Goal: Information Seeking & Learning: Learn about a topic

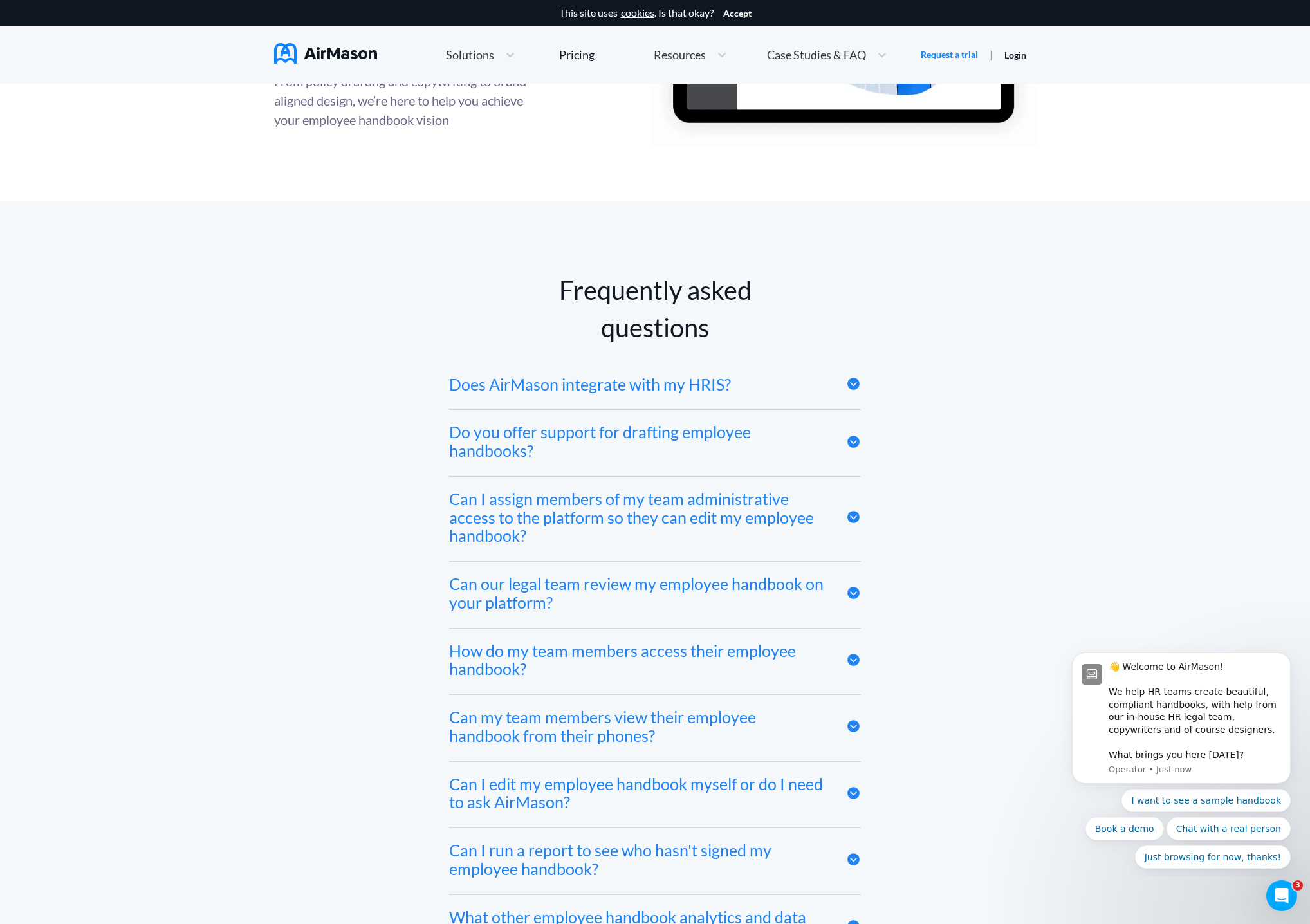
scroll to position [6068, 0]
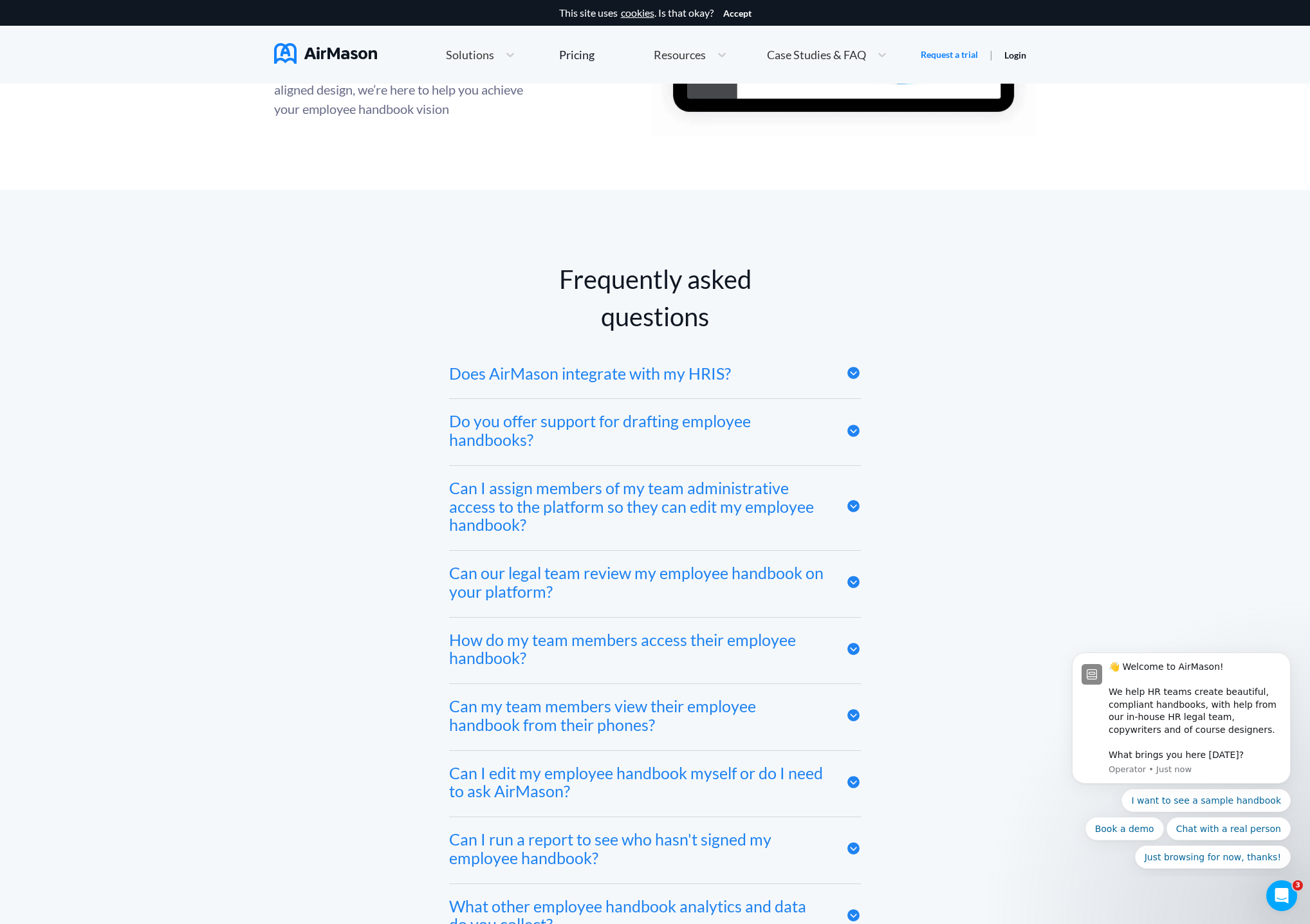
click at [863, 375] on div "Frequently asked questions Does AirMason integrate with my HRIS? We integrate w…" at bounding box center [655, 772] width 762 height 1023
click at [857, 373] on icon at bounding box center [853, 374] width 12 height 12
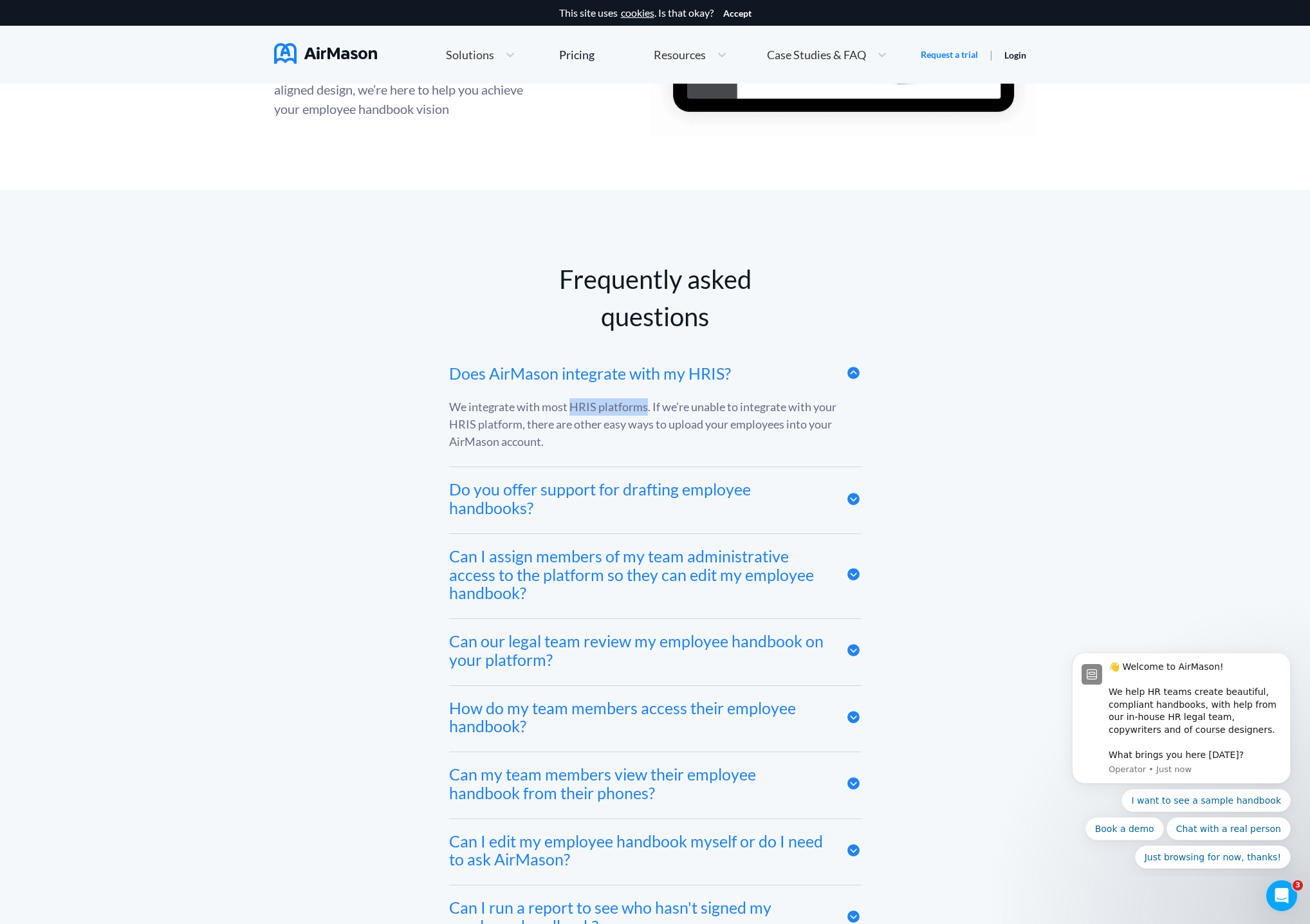
drag, startPoint x: 571, startPoint y: 404, endPoint x: 645, endPoint y: 404, distance: 74.0
click at [647, 404] on div "We integrate with most HRIS platforms. If we’re unable to integrate with your H…" at bounding box center [655, 424] width 412 height 52
copy div "HRIS platforms"
click at [853, 500] on icon at bounding box center [853, 499] width 15 height 15
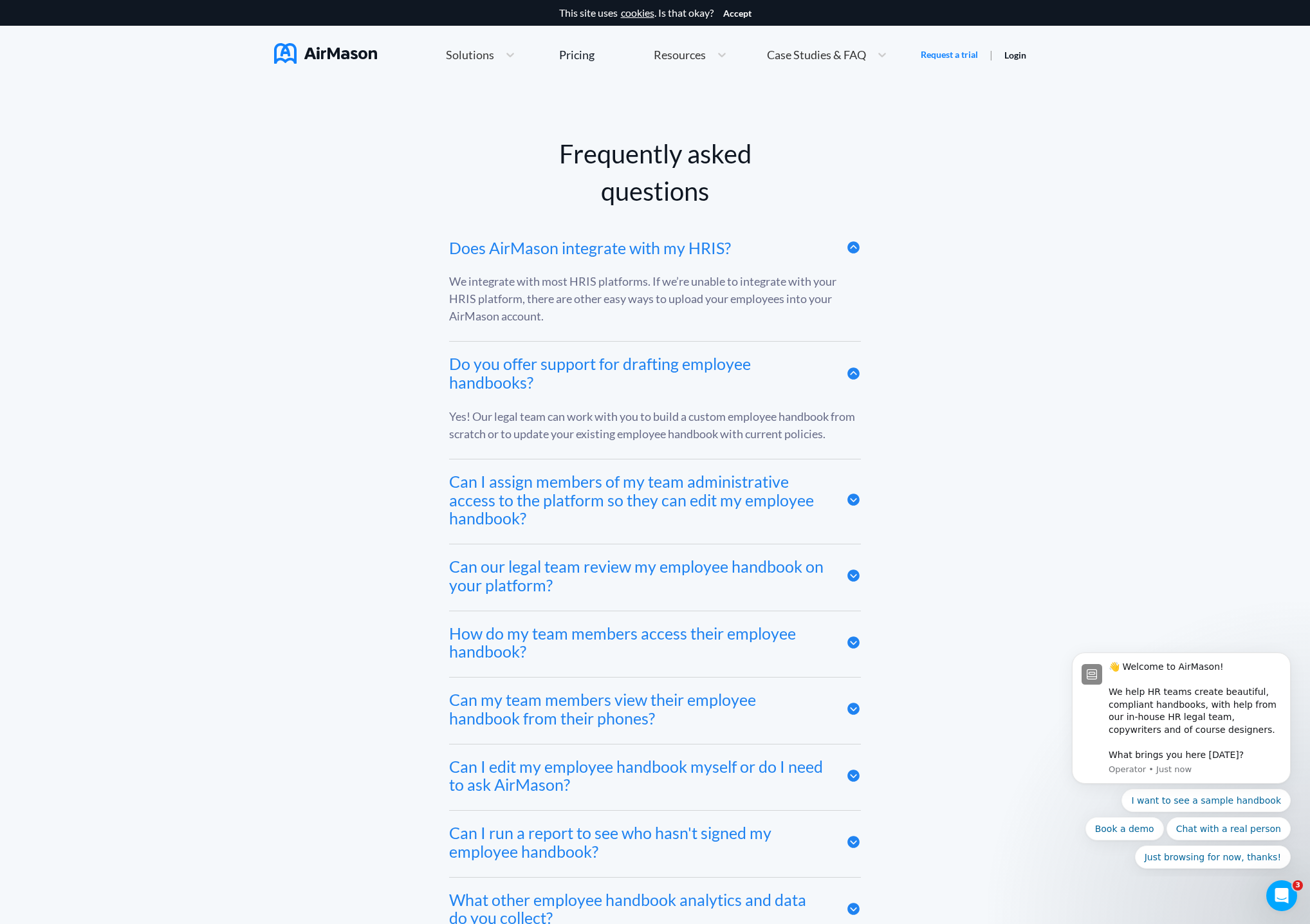
scroll to position [6195, 0]
click at [848, 497] on icon at bounding box center [853, 499] width 12 height 12
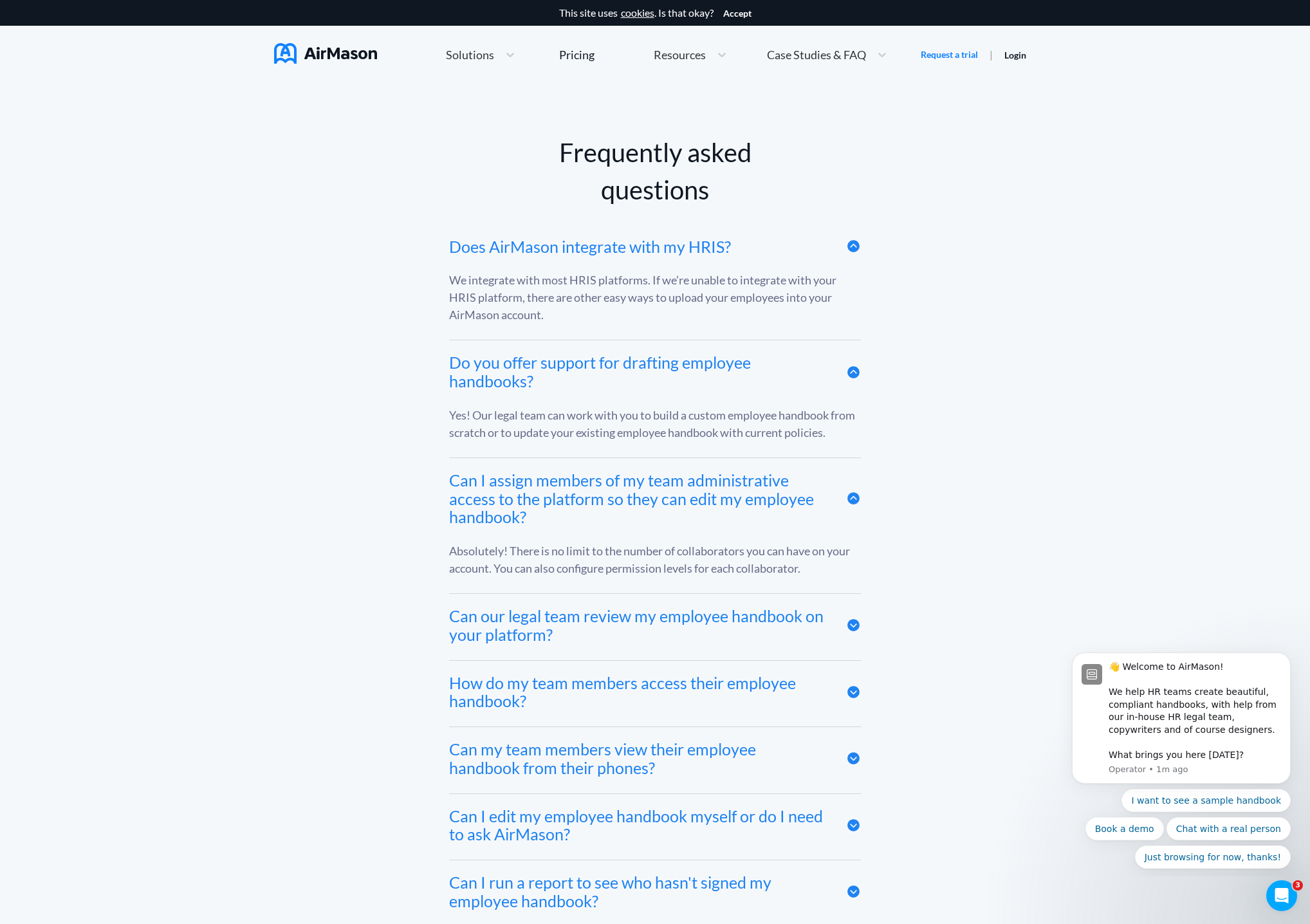
click at [181, 439] on div "Frequently asked questions Does AirMason integrate with my HRIS? We integrate w…" at bounding box center [655, 721] width 1310 height 1315
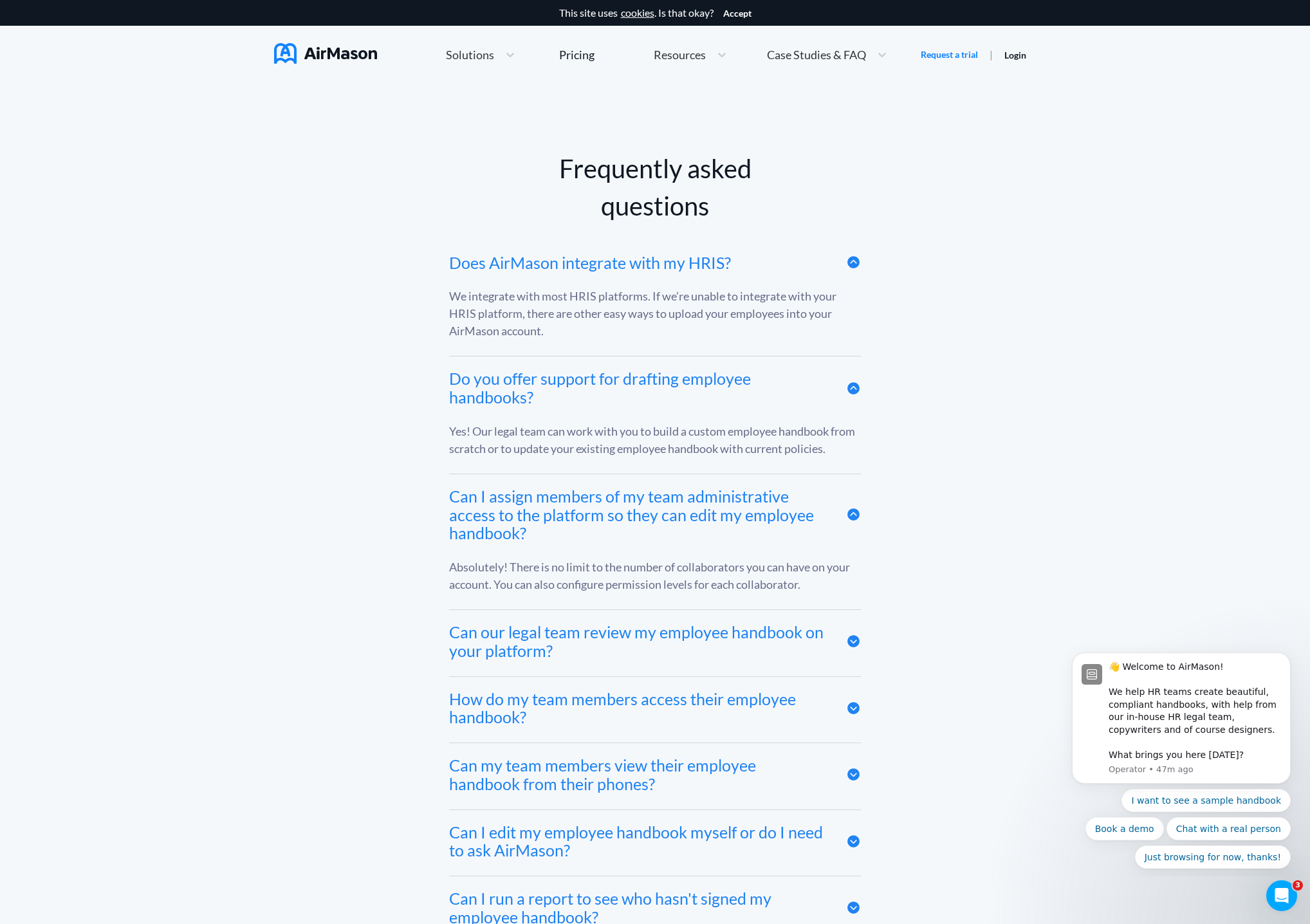
click at [305, 51] on img at bounding box center [325, 53] width 103 height 21
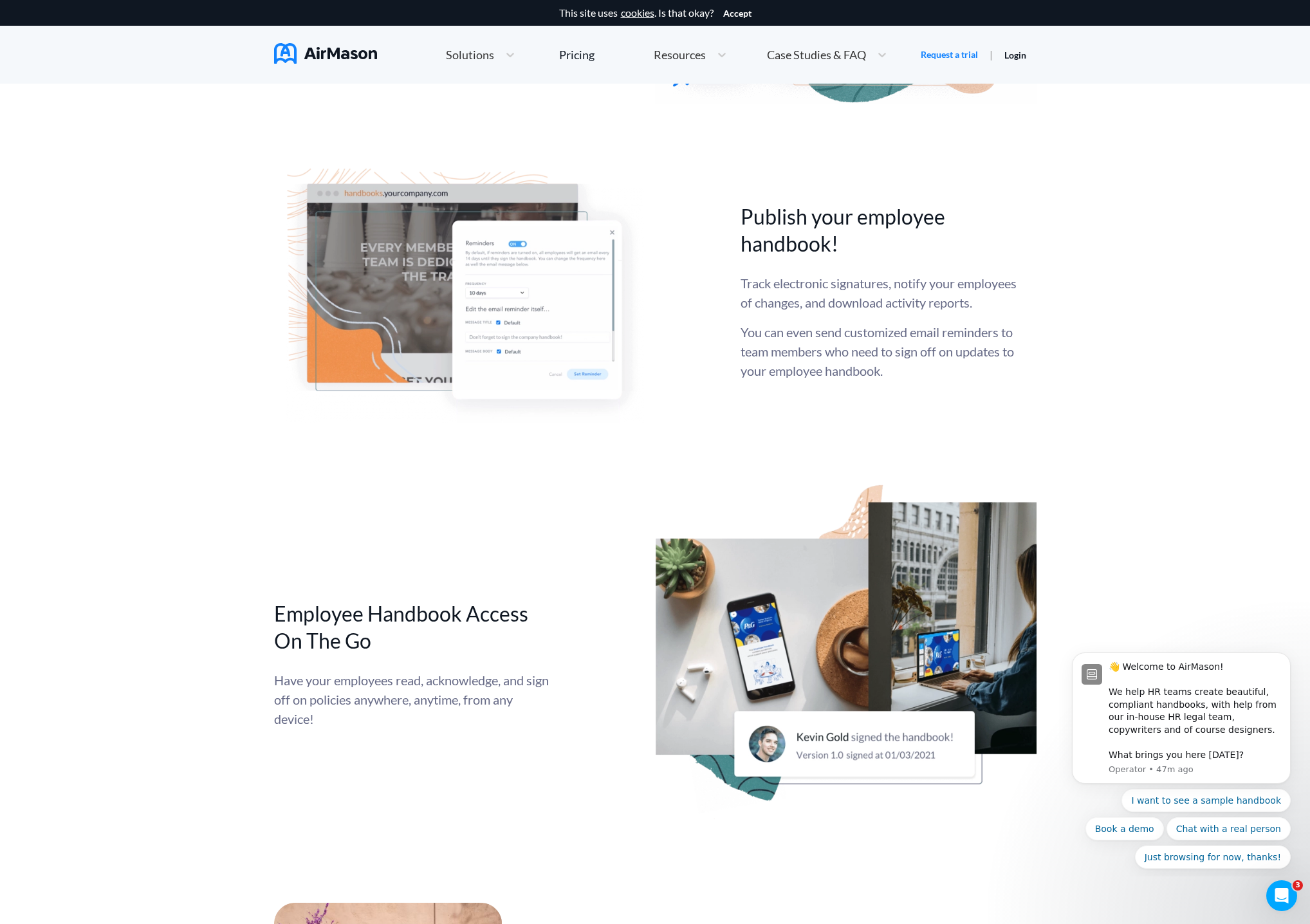
scroll to position [3550, 0]
click at [1290, 653] on icon "Dismiss notification" at bounding box center [1287, 657] width 7 height 7
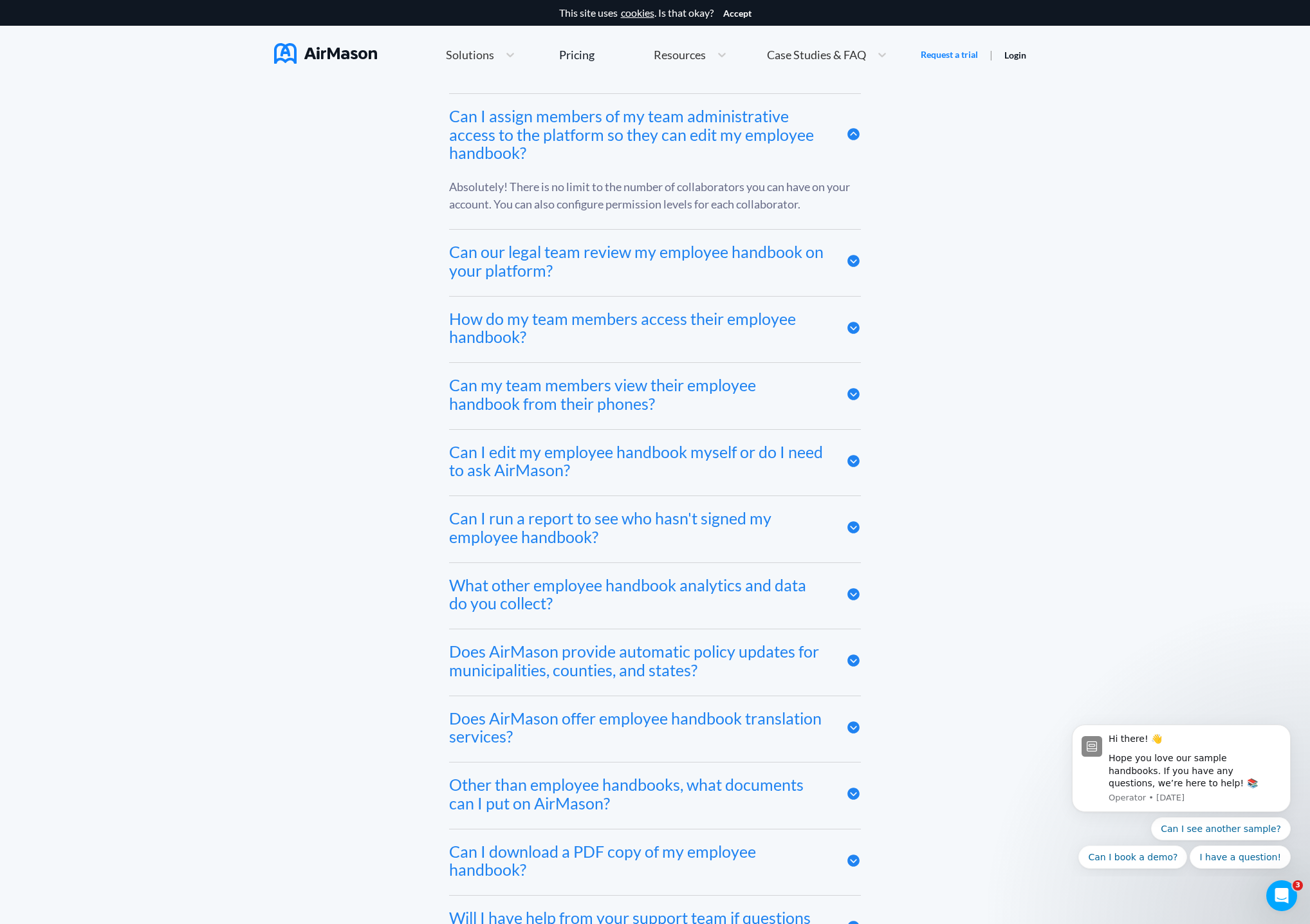
scroll to position [6557, 0]
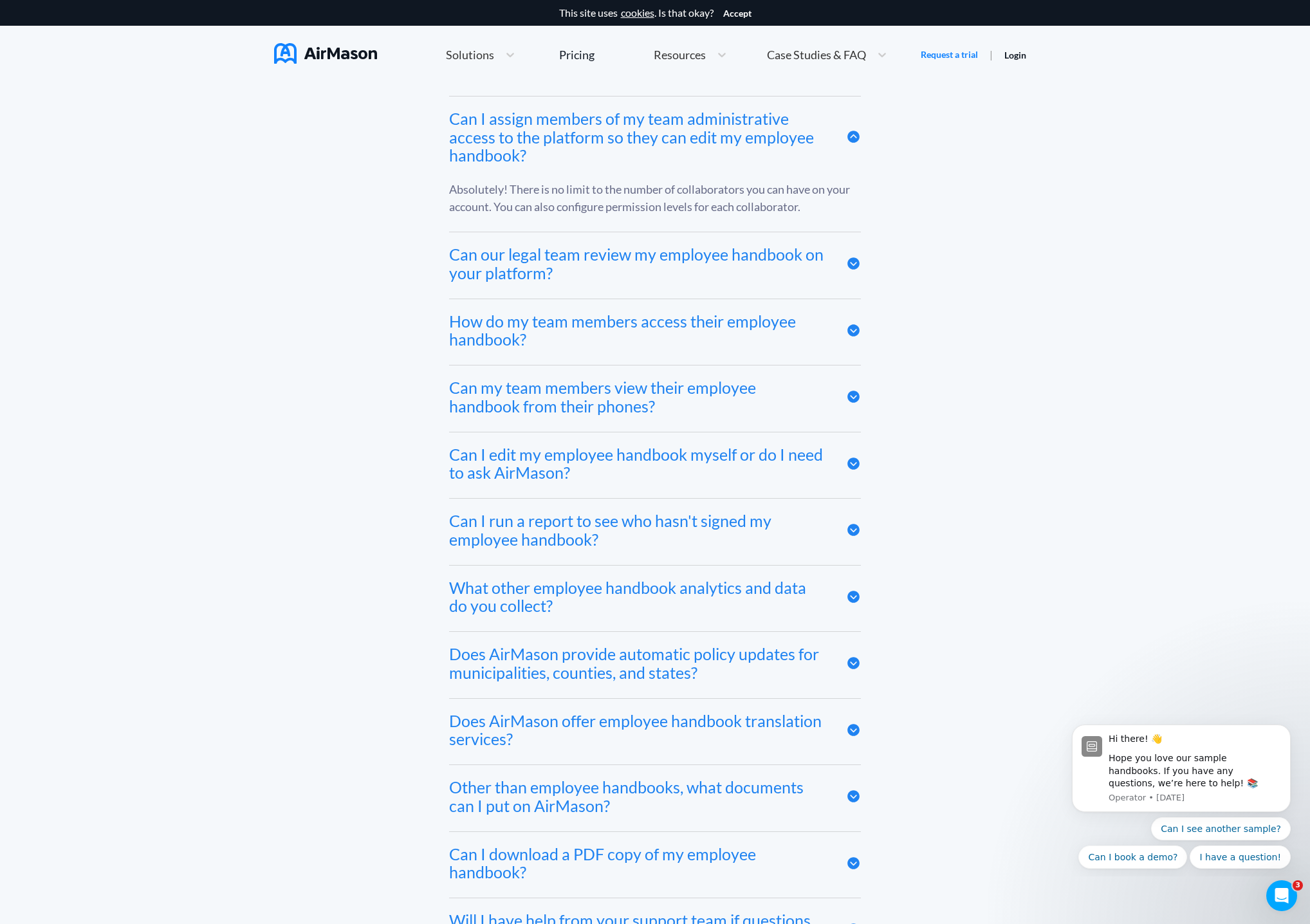
click at [853, 330] on icon at bounding box center [853, 330] width 12 height 12
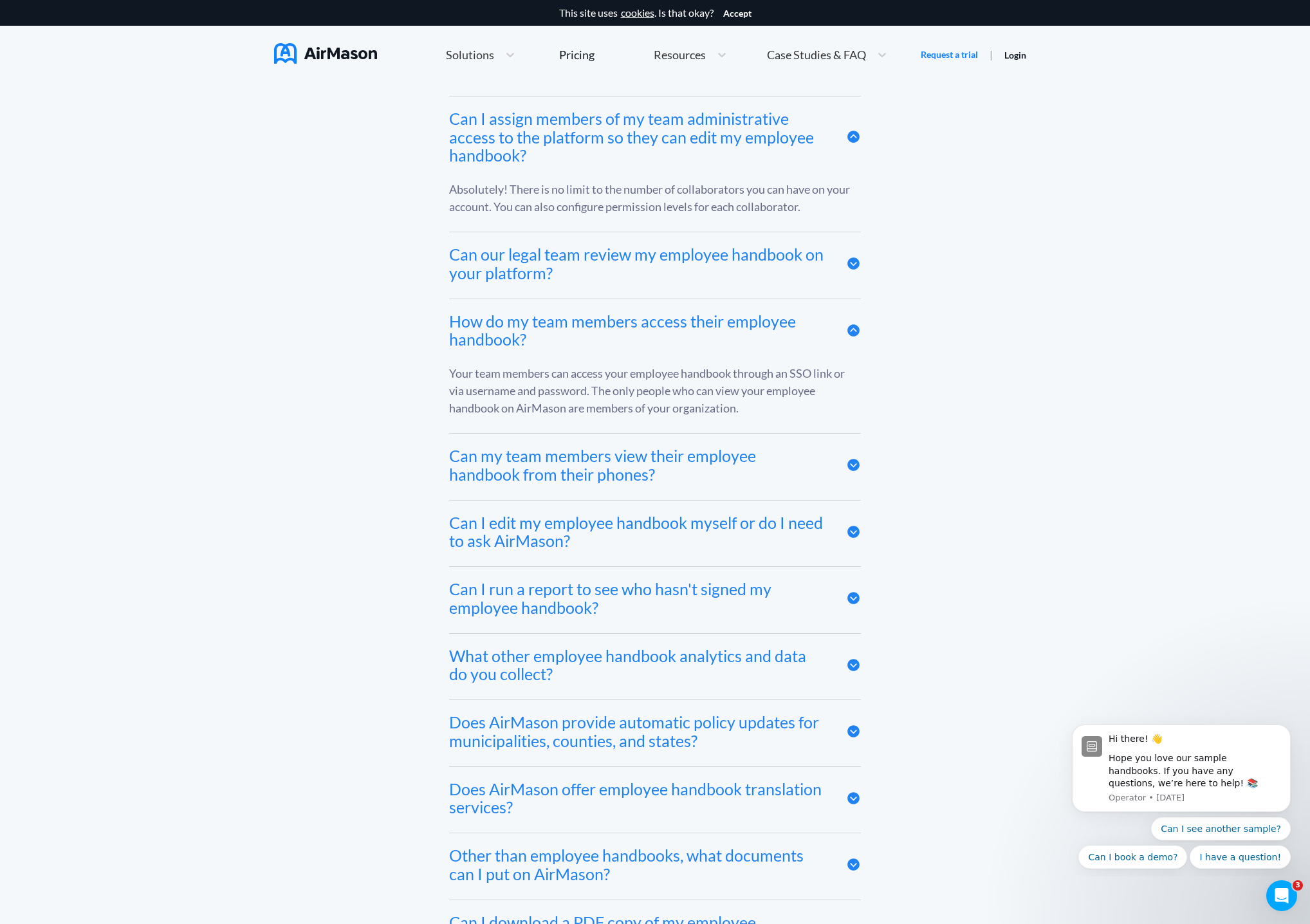
click at [854, 330] on icon at bounding box center [853, 330] width 12 height 12
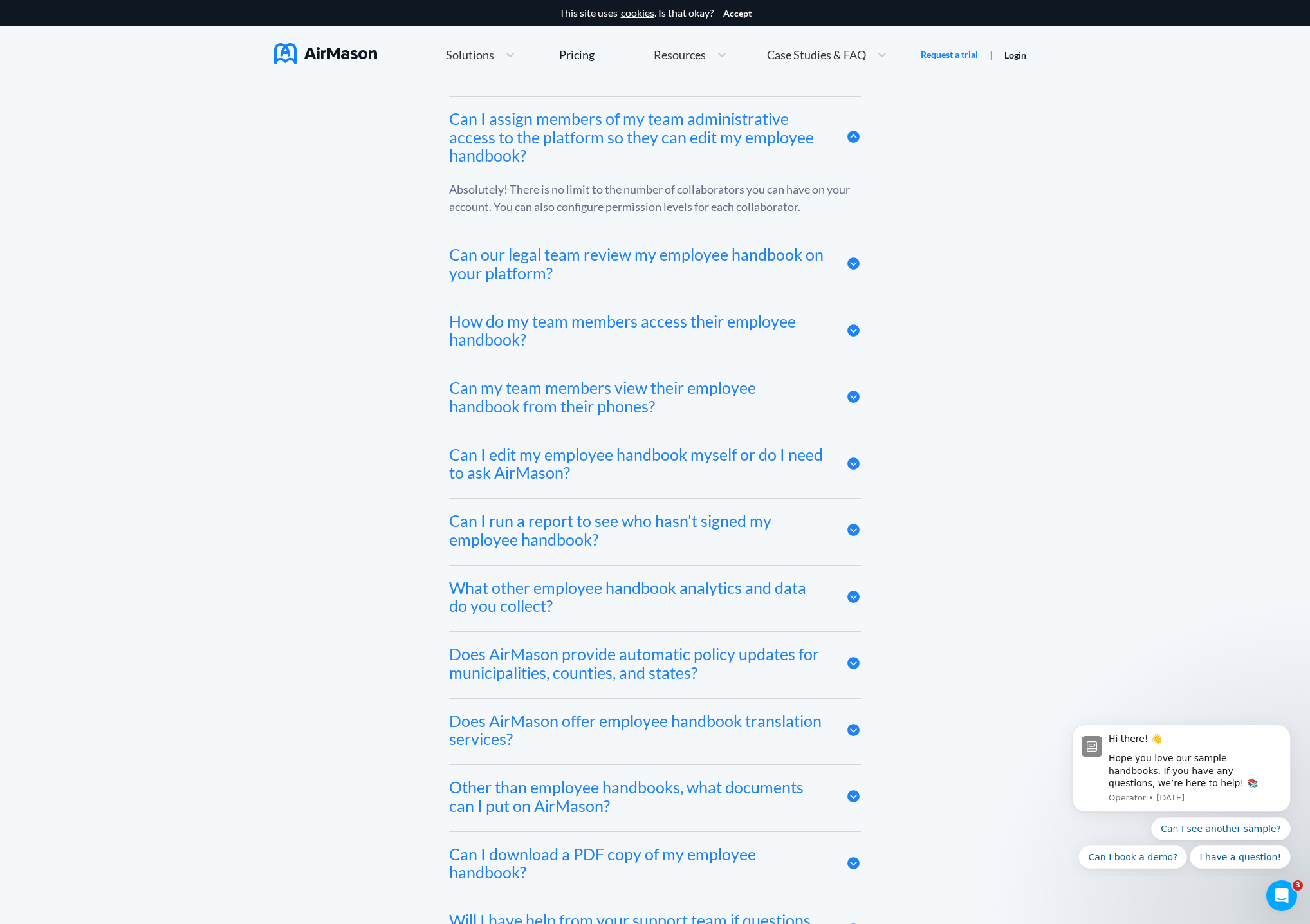
click at [861, 404] on div "Frequently asked questions Does AirMason integrate with my HRIS? We integrate w…" at bounding box center [655, 369] width 762 height 1193
click at [854, 396] on icon at bounding box center [853, 396] width 12 height 12
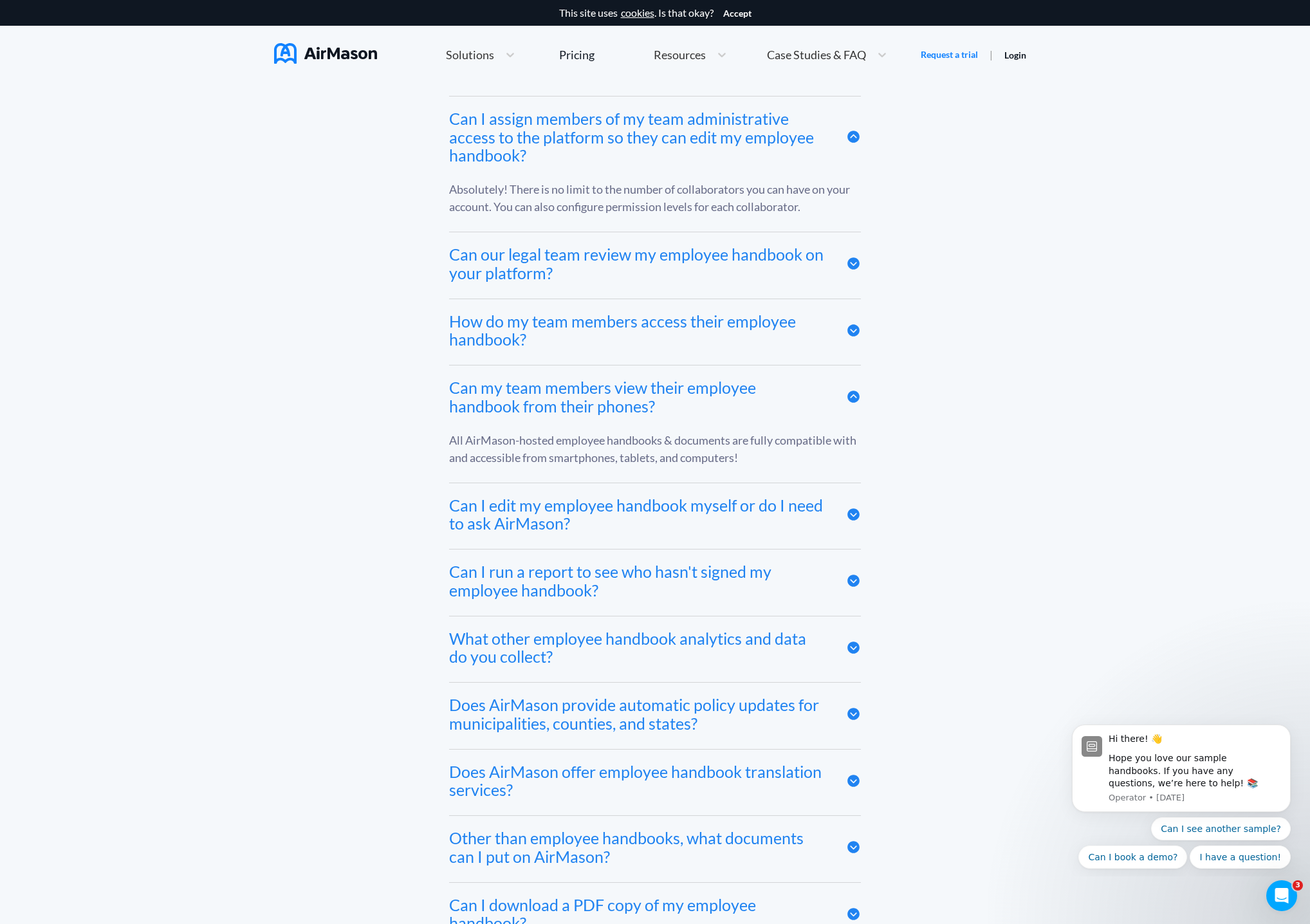
click at [854, 396] on icon at bounding box center [853, 397] width 15 height 15
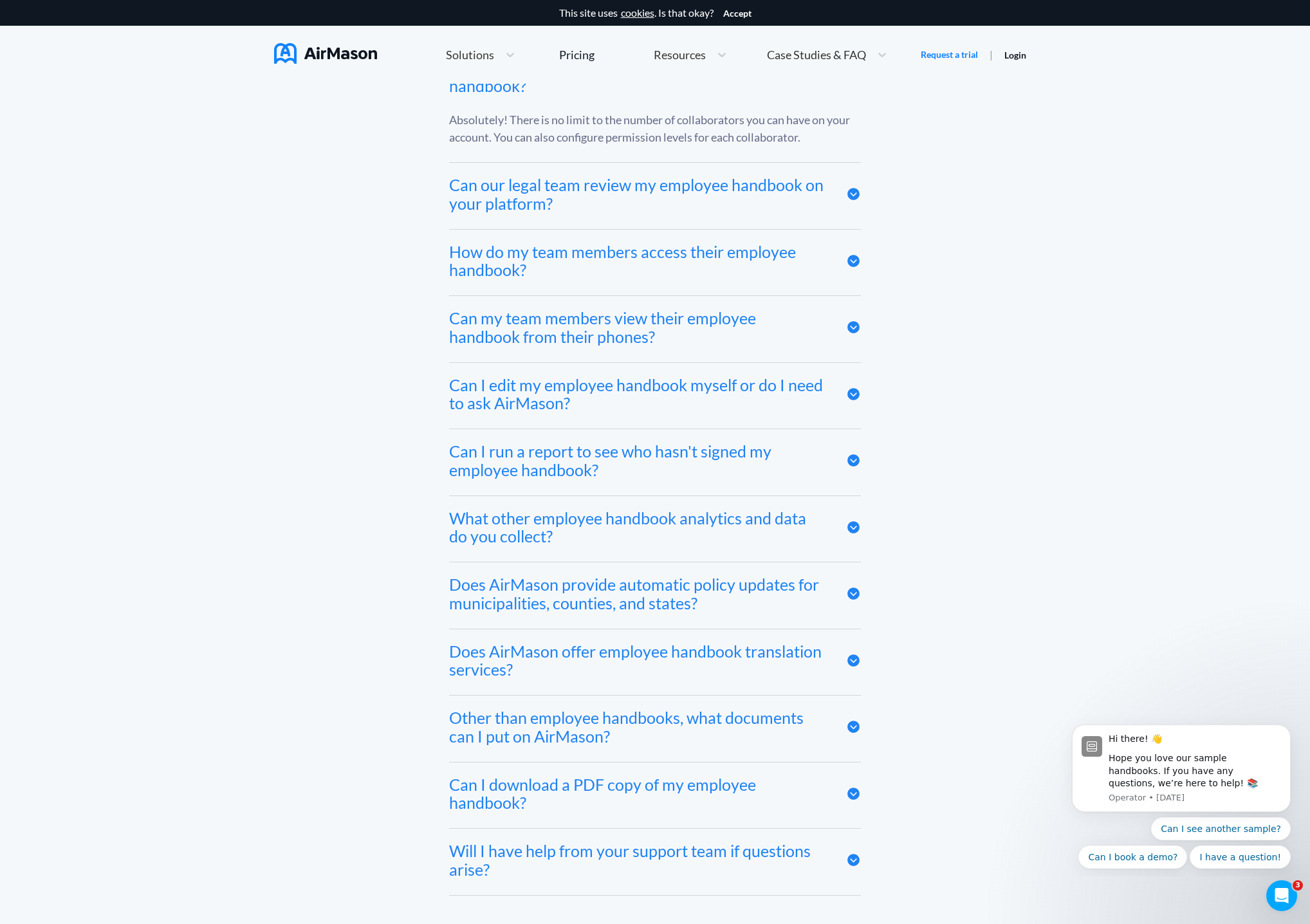
scroll to position [6635, 0]
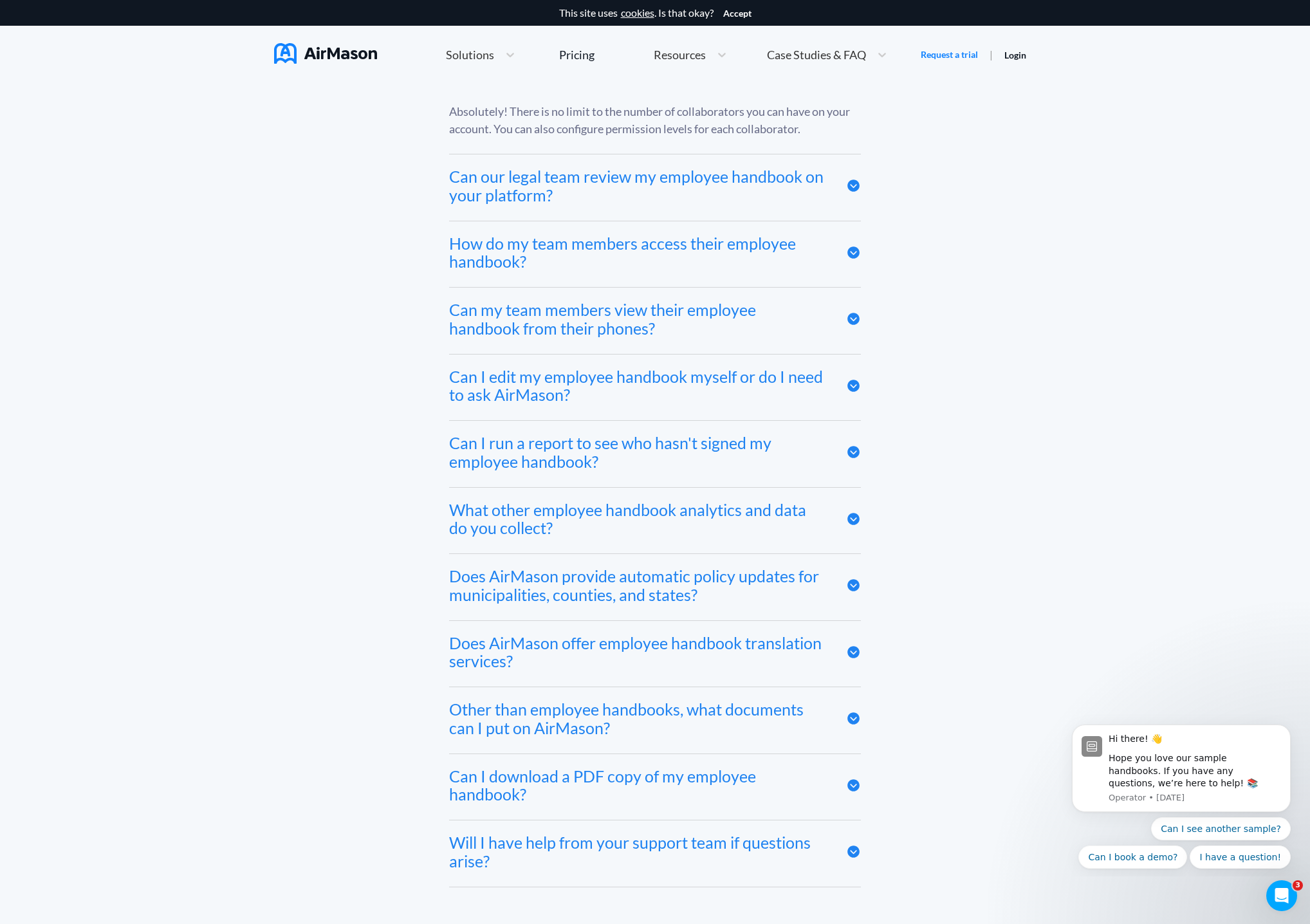
click at [853, 384] on icon at bounding box center [853, 386] width 12 height 12
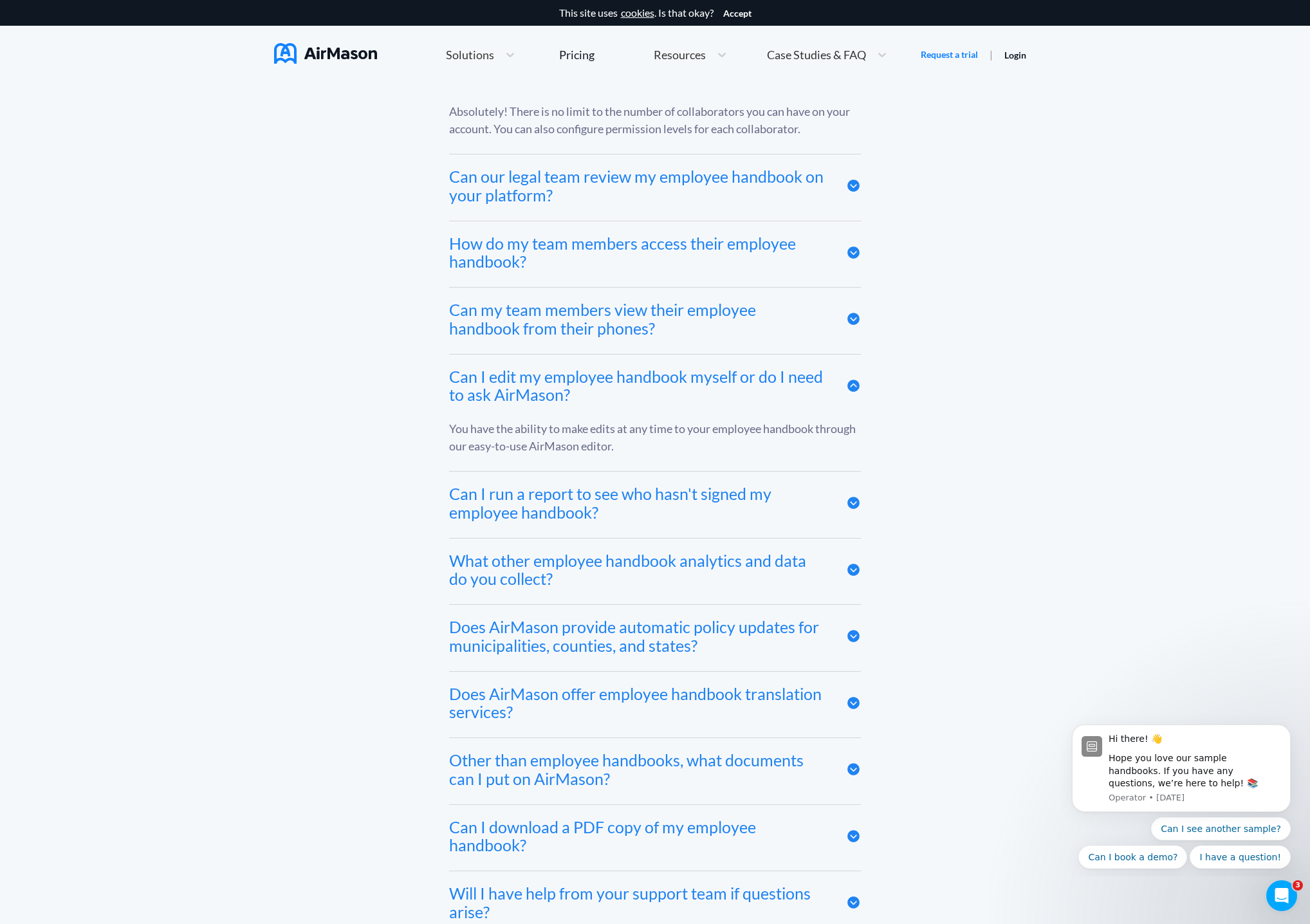
click at [853, 384] on icon at bounding box center [853, 386] width 15 height 15
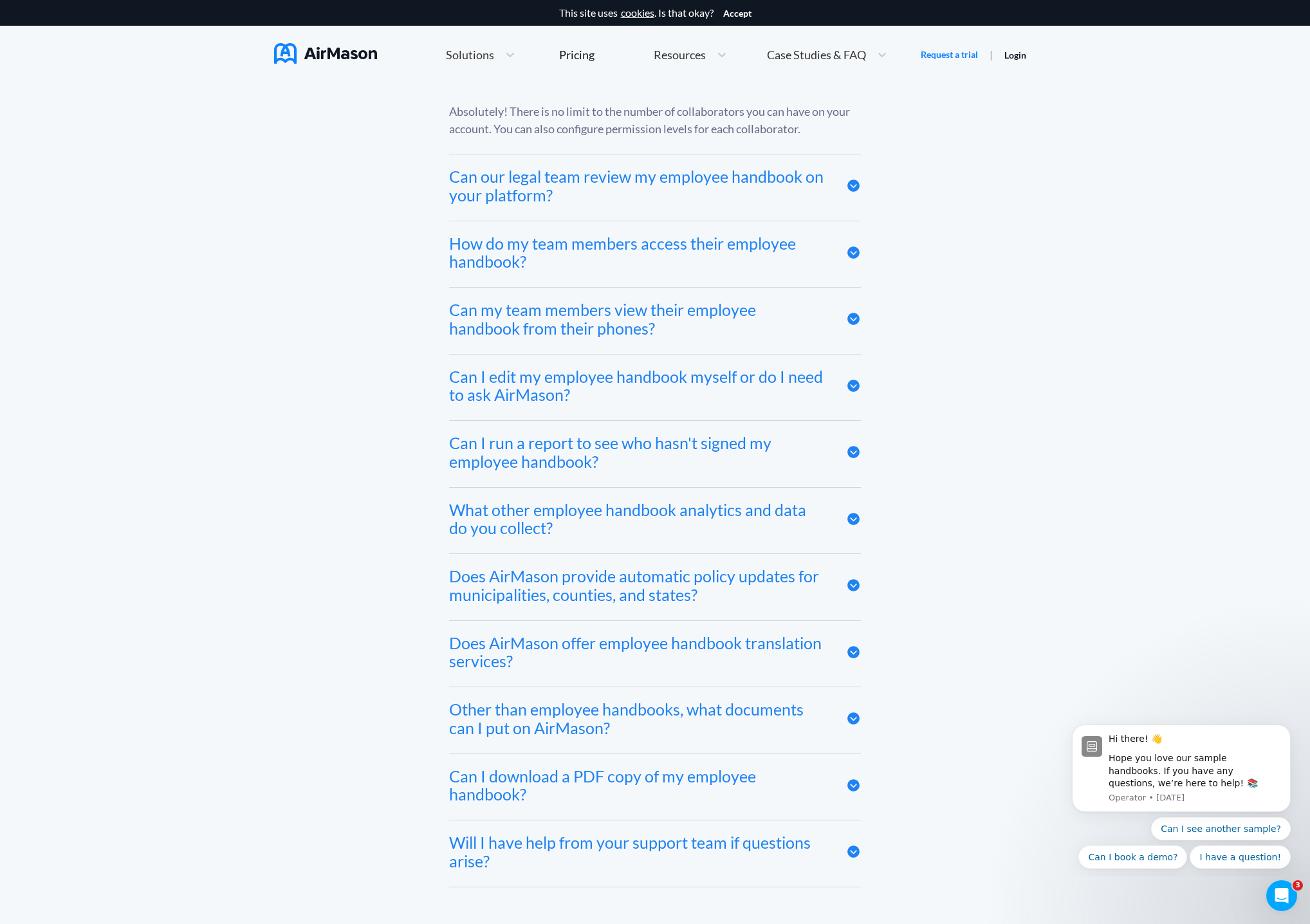
click at [853, 452] on icon at bounding box center [853, 452] width 12 height 12
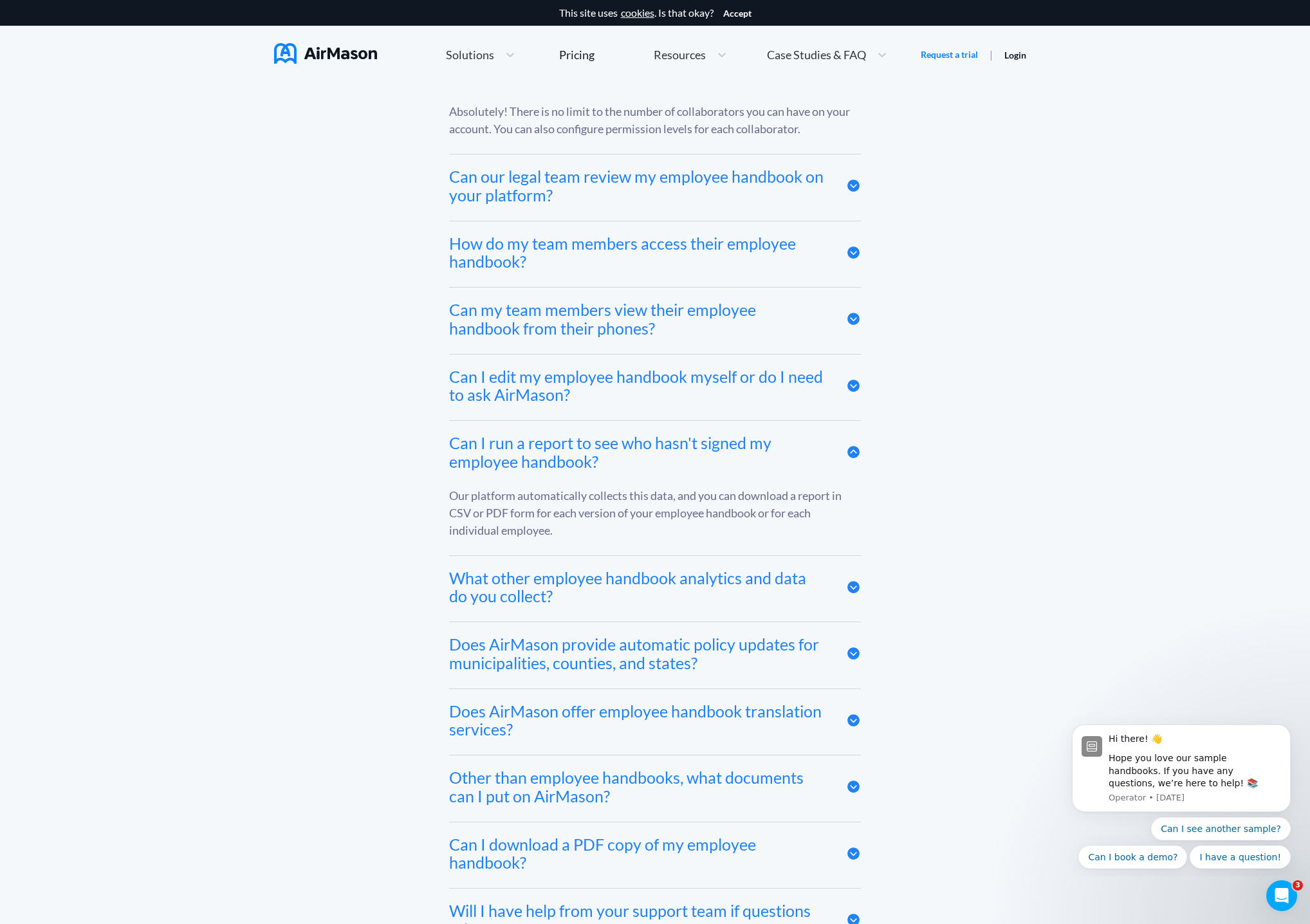
click at [853, 452] on icon at bounding box center [853, 452] width 12 height 12
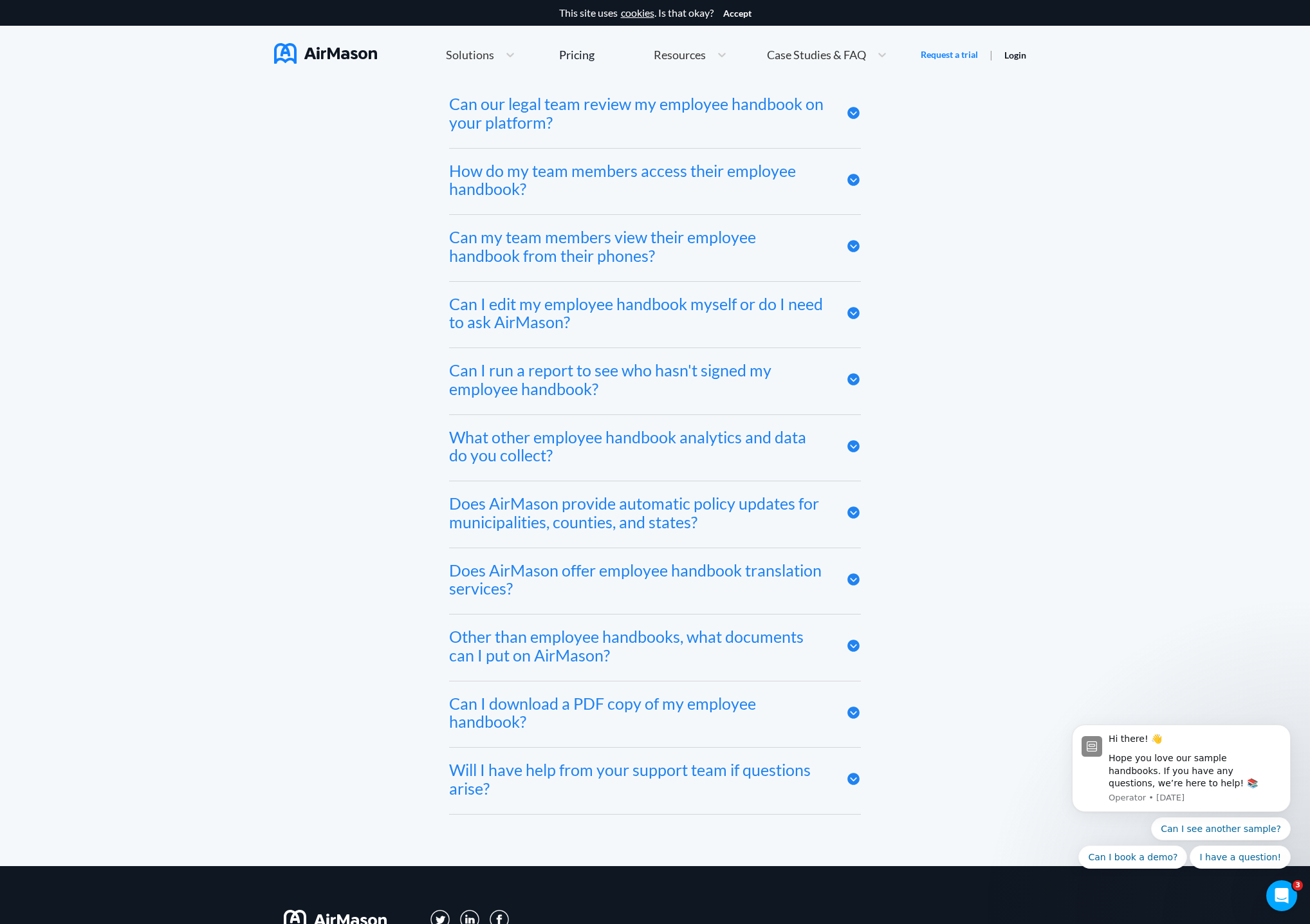
scroll to position [6714, 0]
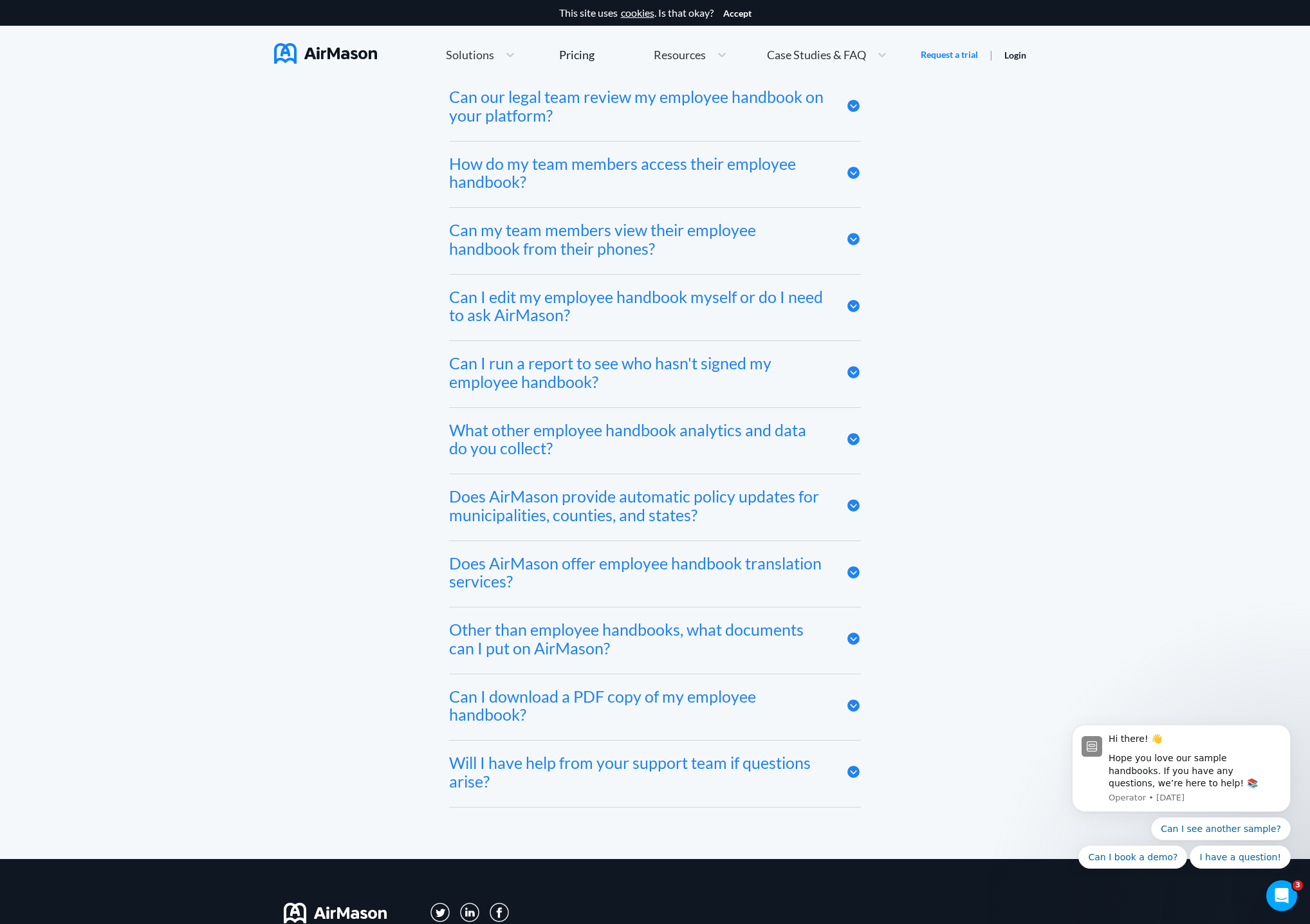
click at [856, 436] on icon at bounding box center [853, 439] width 12 height 12
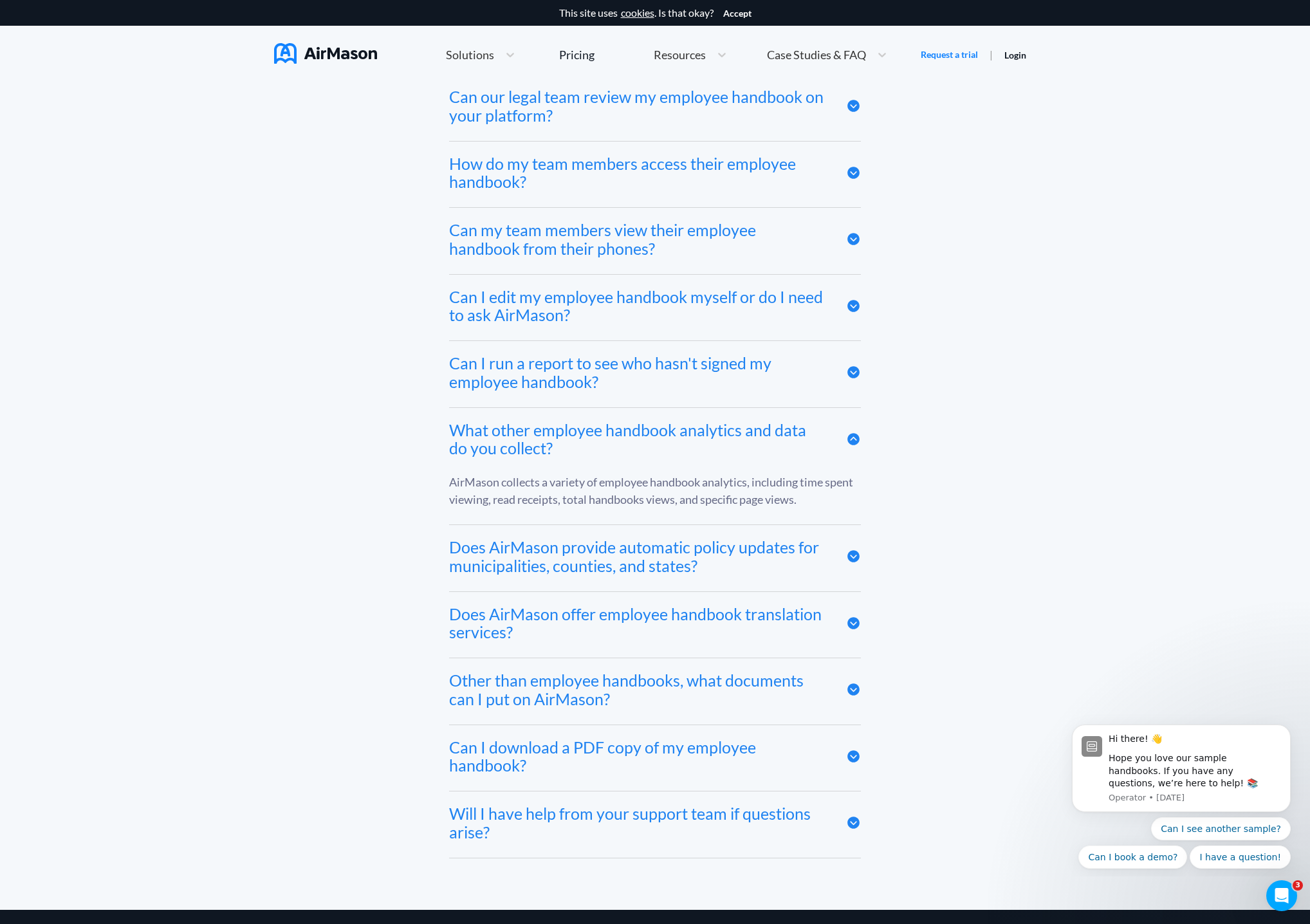
click at [856, 436] on icon at bounding box center [853, 439] width 12 height 12
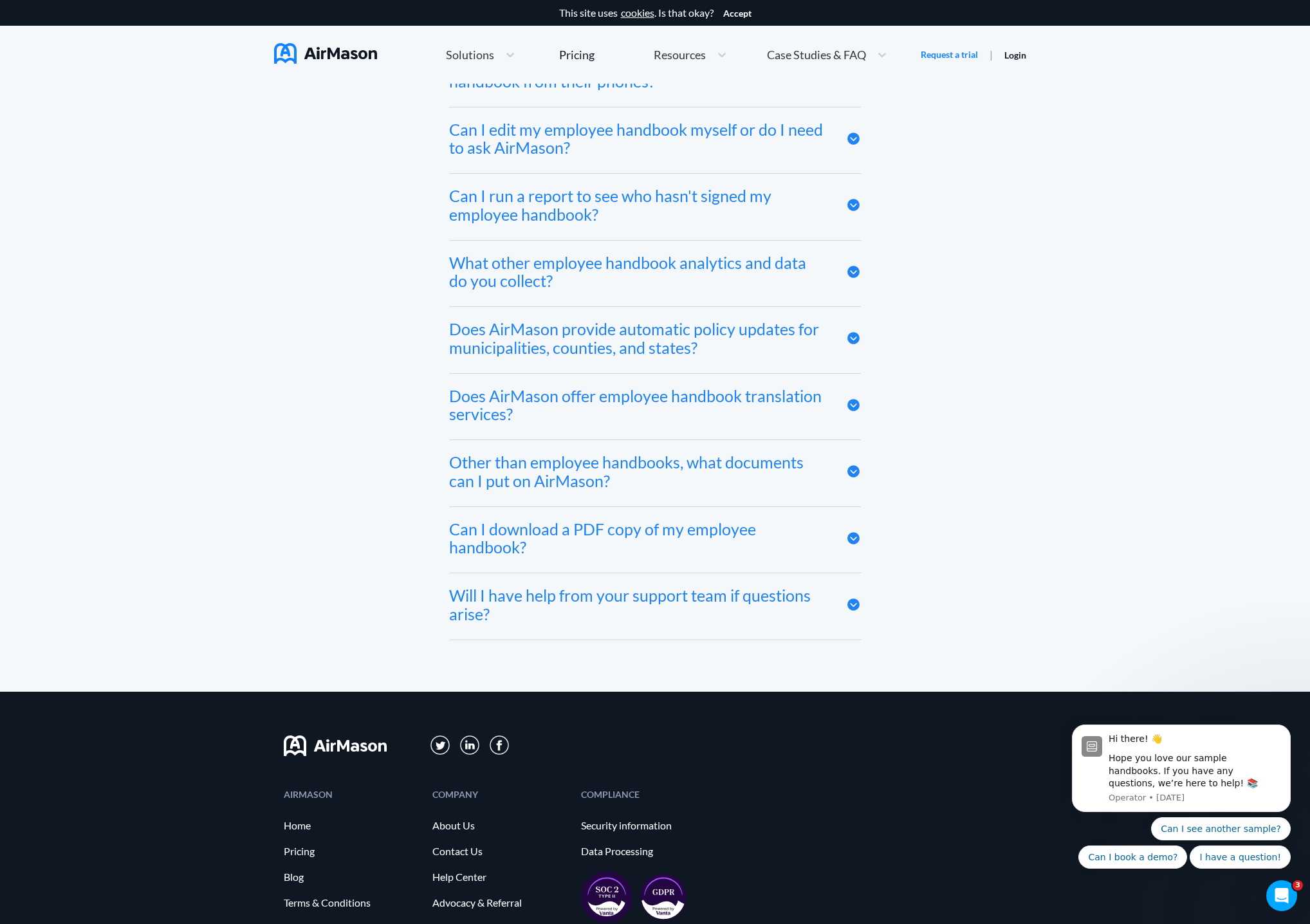
scroll to position [6883, 0]
click at [852, 404] on icon at bounding box center [853, 404] width 15 height 15
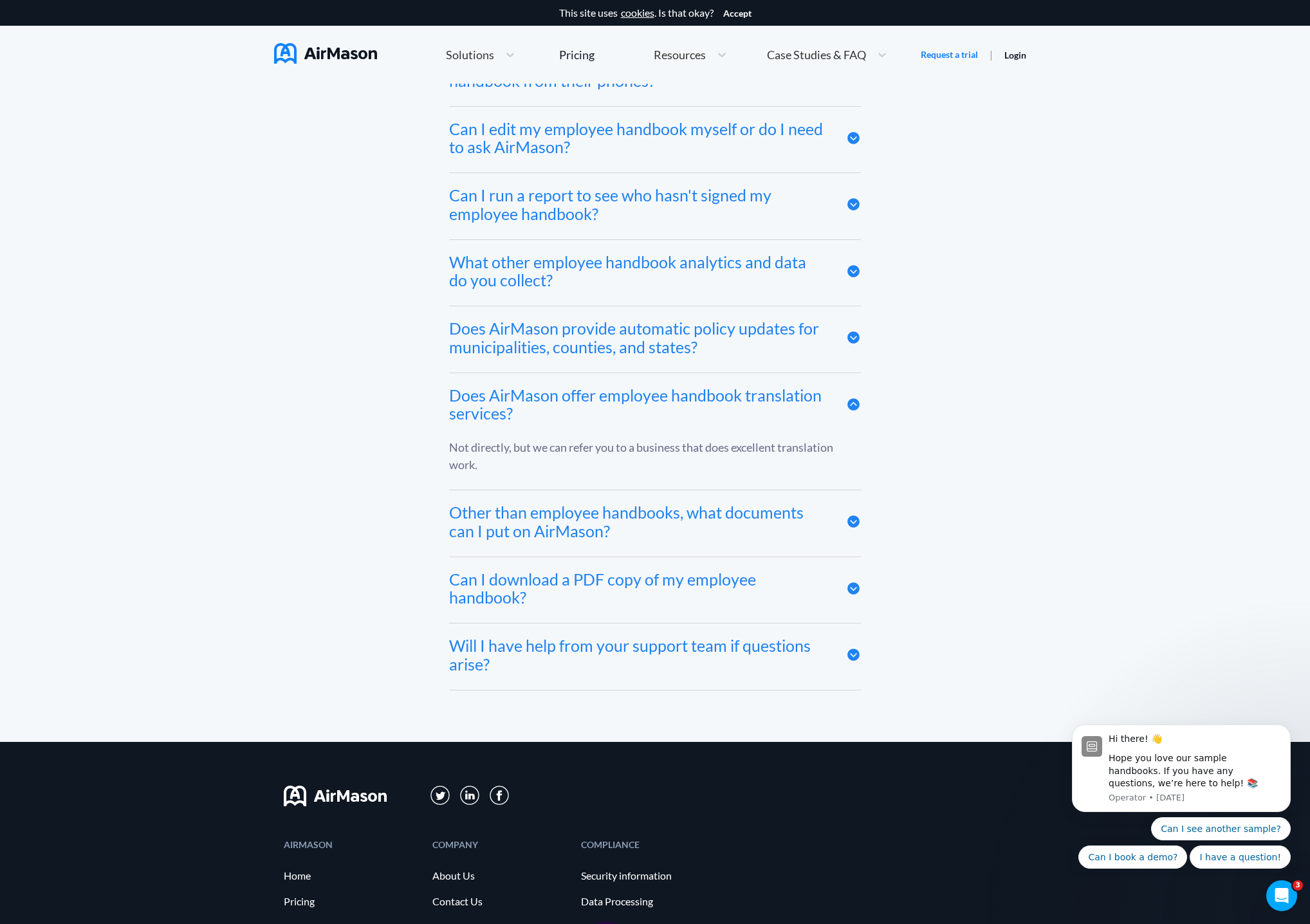
click at [852, 404] on icon at bounding box center [853, 404] width 12 height 12
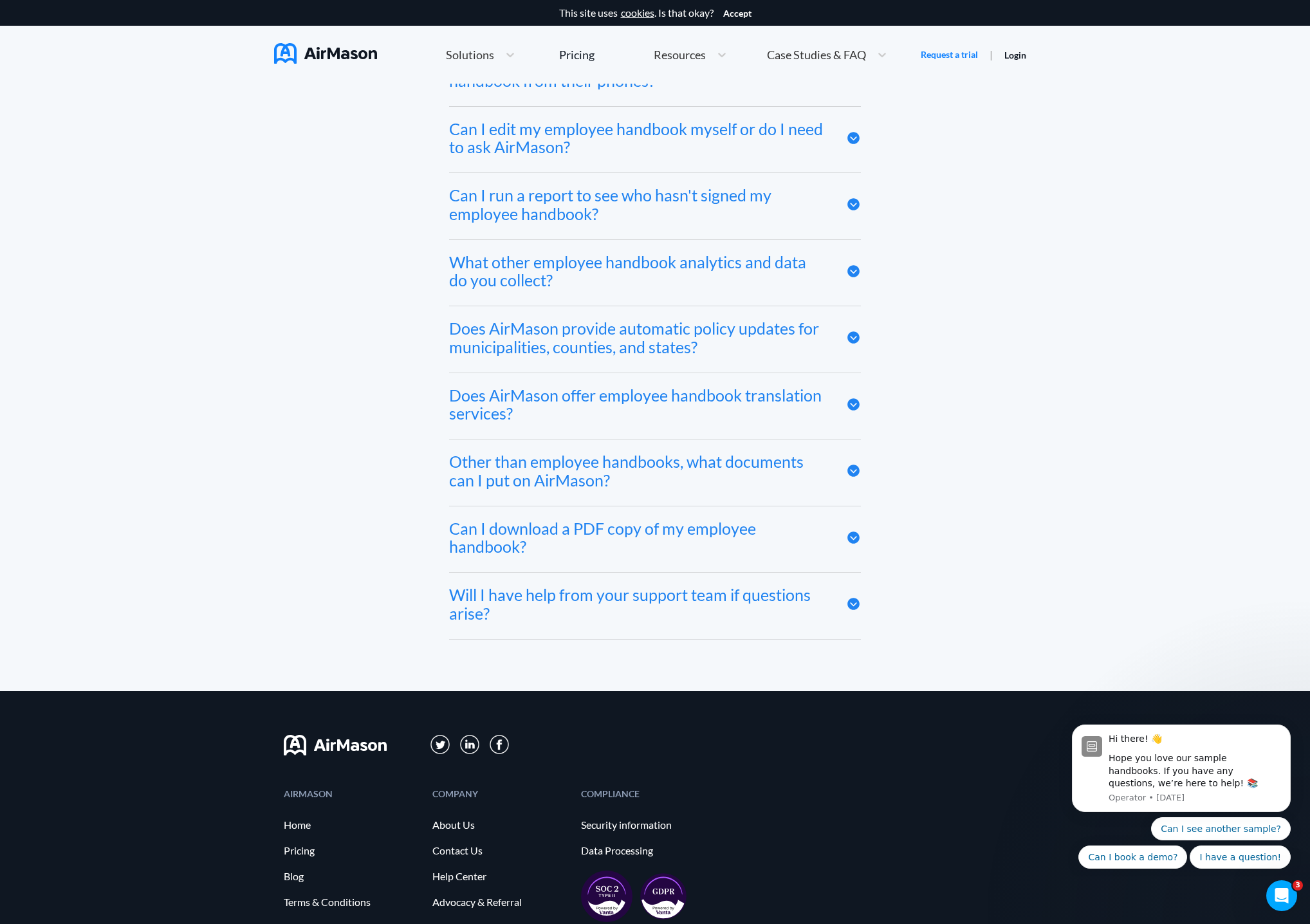
click at [857, 540] on icon at bounding box center [853, 538] width 12 height 12
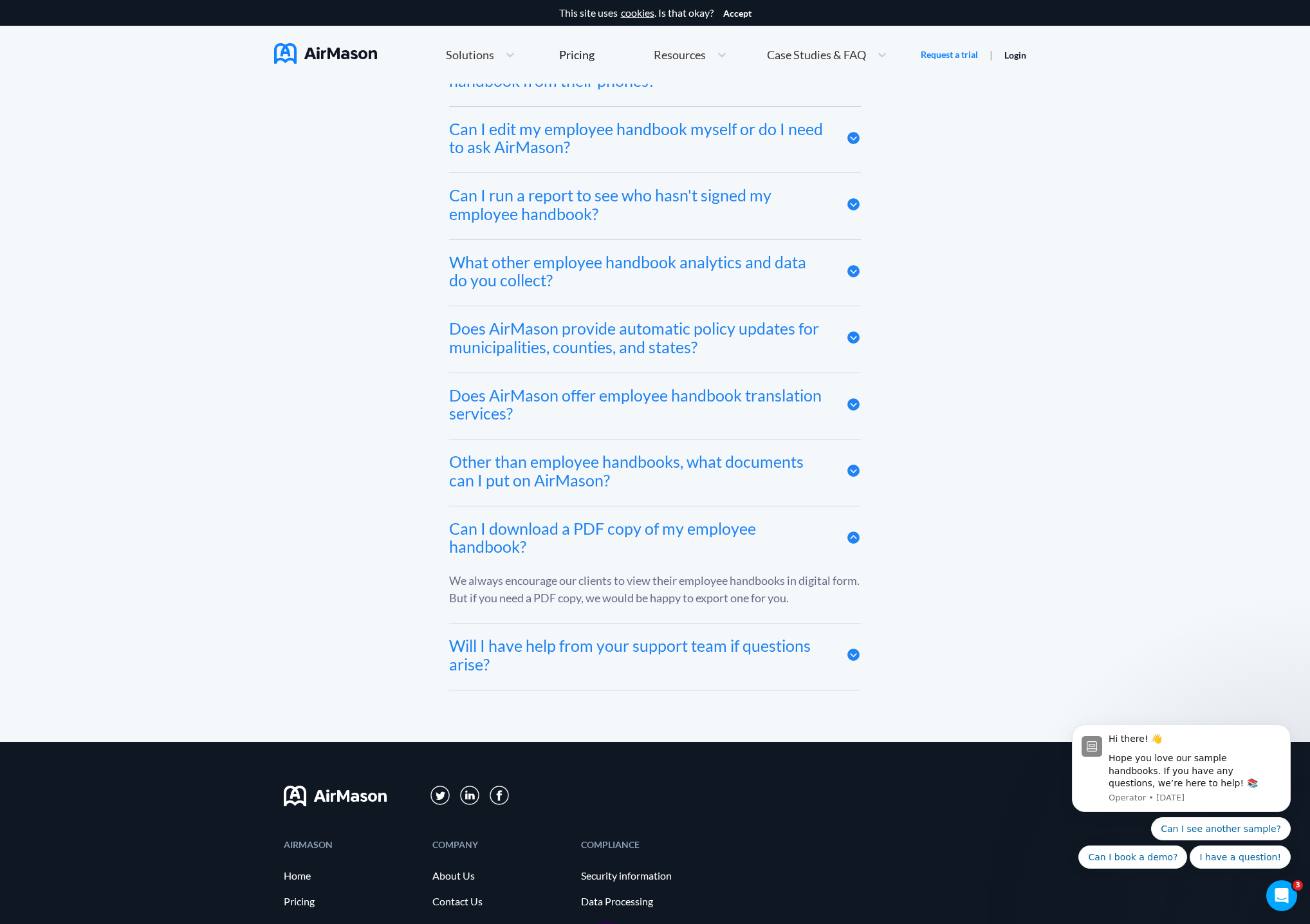
click at [857, 540] on icon at bounding box center [853, 538] width 12 height 12
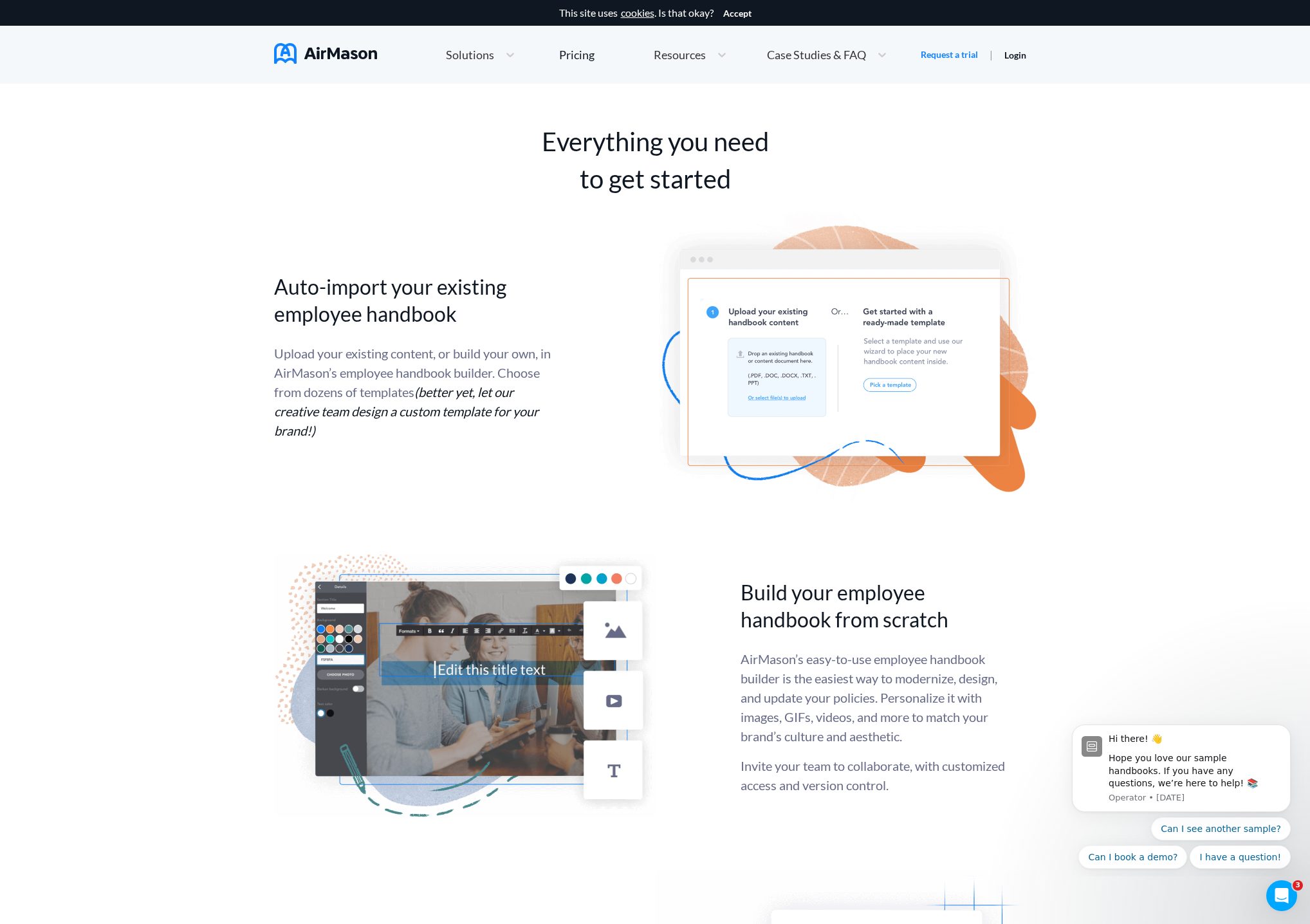
scroll to position [2466, 0]
